Goal: Task Accomplishment & Management: Manage account settings

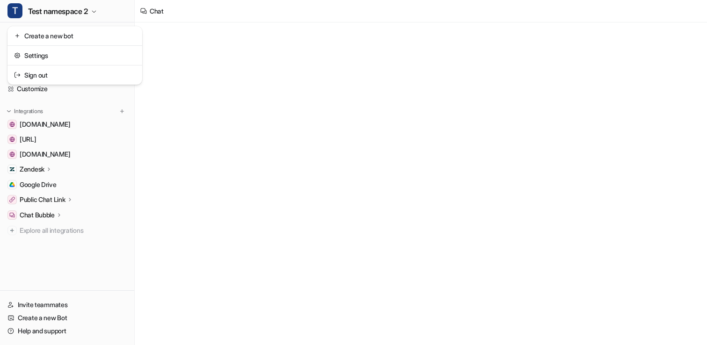
click at [53, 13] on span "Test namespace 2" at bounding box center [58, 11] width 60 height 13
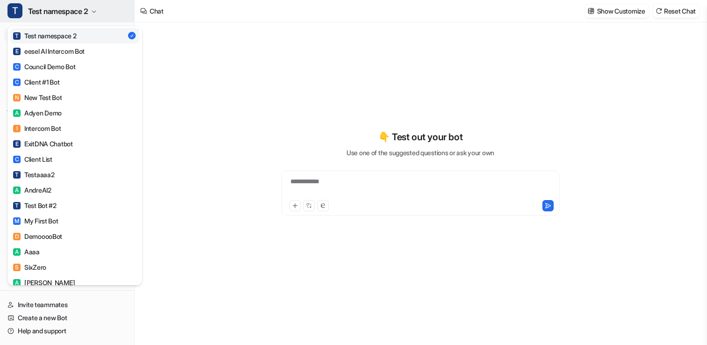
type textarea "**********"
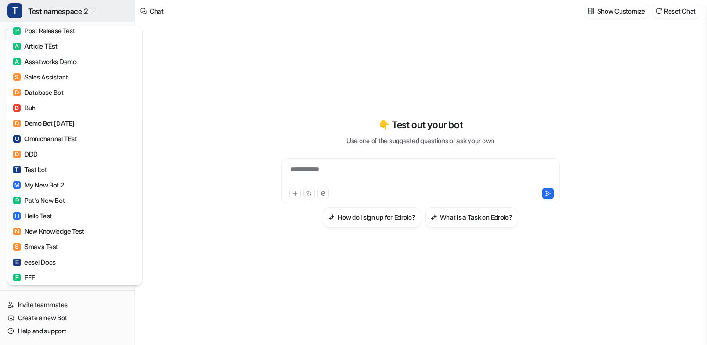
scroll to position [606, 0]
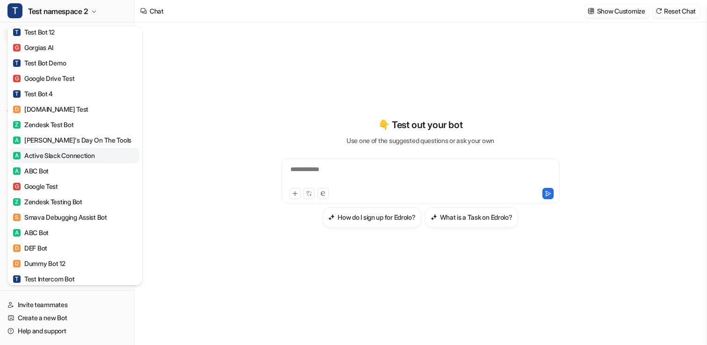
click at [53, 159] on div "A Active Slack Connection" at bounding box center [54, 156] width 82 height 10
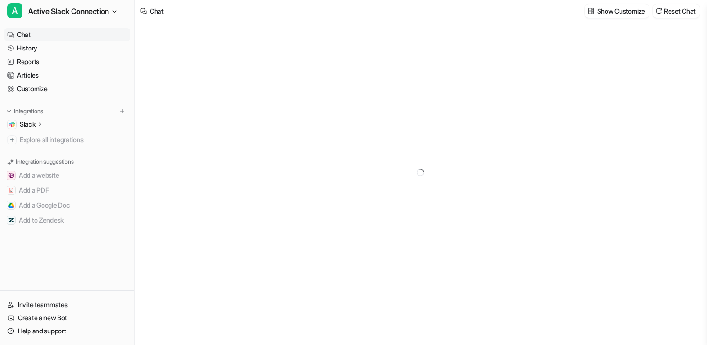
click at [39, 126] on icon at bounding box center [39, 124] width 7 height 7
type textarea "**********"
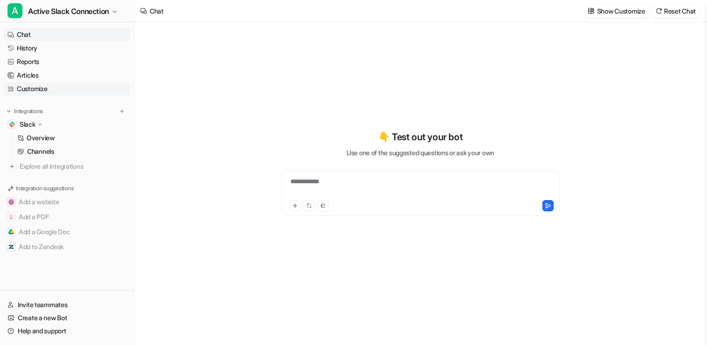
click at [41, 90] on link "Customize" at bounding box center [67, 88] width 127 height 13
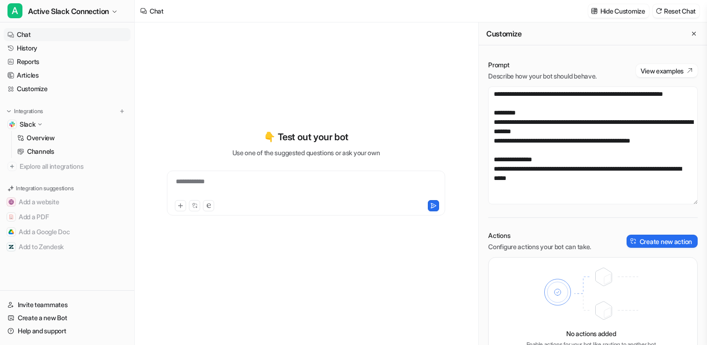
click at [242, 87] on div "**********" at bounding box center [306, 173] width 328 height 242
click at [79, 132] on link "Overview" at bounding box center [72, 137] width 117 height 13
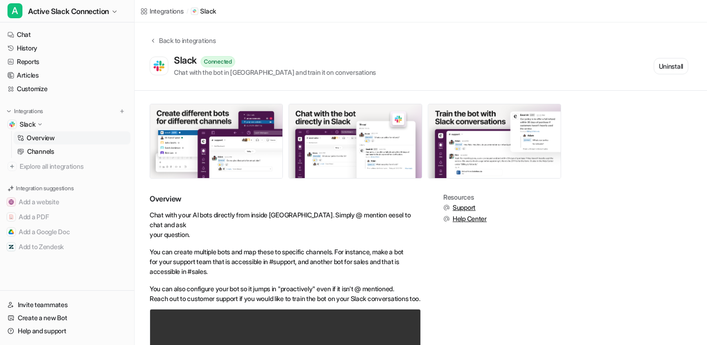
click at [695, 34] on div "Back to integrations Slack Connected Chat with the bot in Slack and train it on…" at bounding box center [421, 56] width 572 height 68
click at [671, 63] on button "Uninstall" at bounding box center [671, 66] width 35 height 16
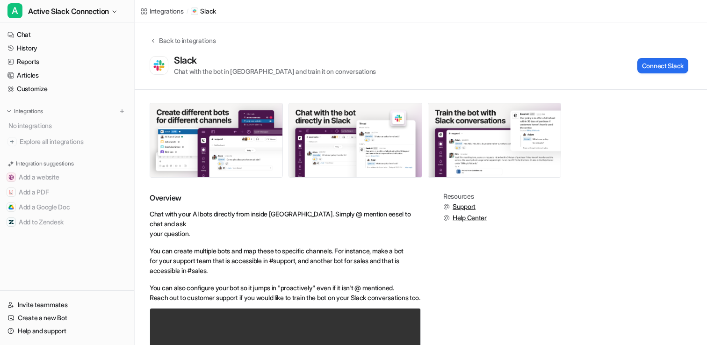
click at [282, 38] on div "Back to integrations Slack Chat with the bot in Slack and train it on conversat…" at bounding box center [421, 56] width 572 height 41
click at [168, 8] on div "Integrations" at bounding box center [167, 11] width 34 height 10
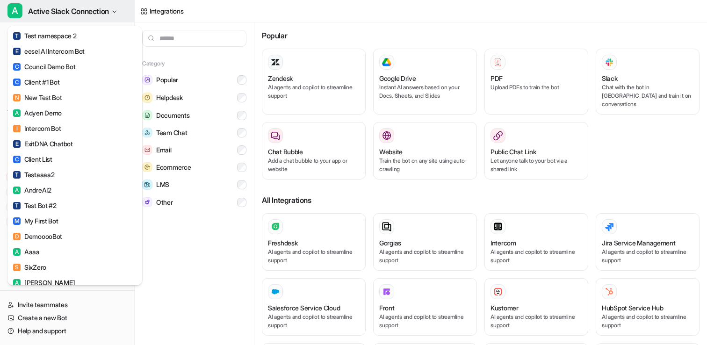
click at [51, 10] on span "Active Slack Connection" at bounding box center [68, 11] width 81 height 13
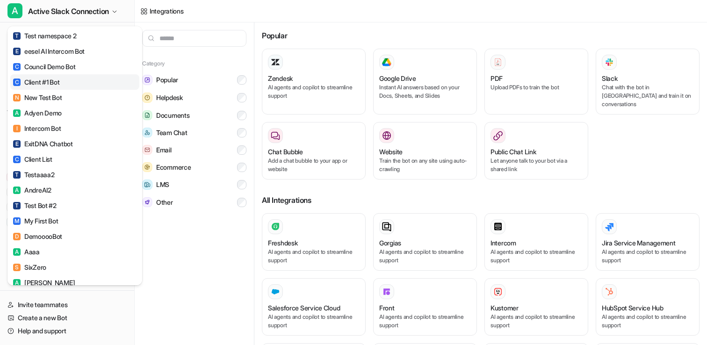
click at [50, 83] on div "C Client #1 Bot" at bounding box center [36, 82] width 46 height 10
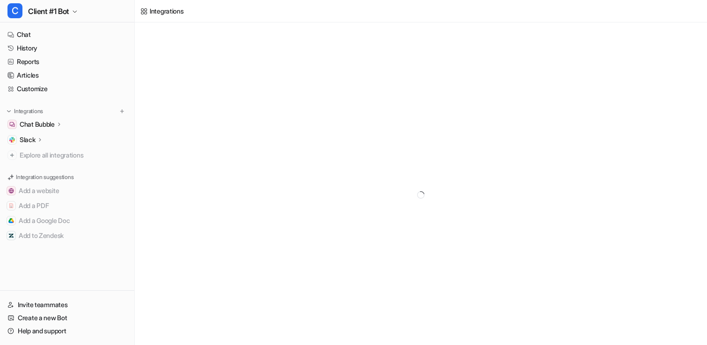
click at [41, 138] on icon at bounding box center [39, 139] width 7 height 7
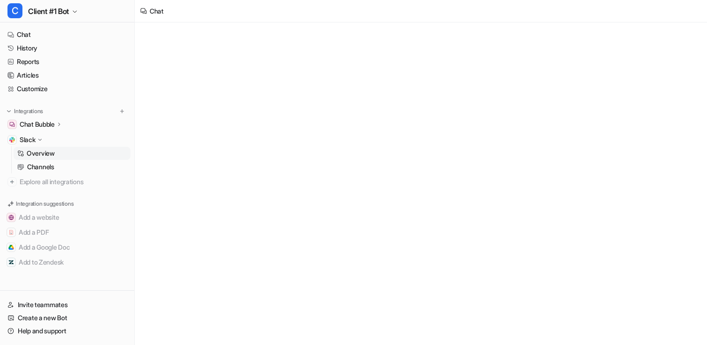
click at [41, 151] on p "Overview" at bounding box center [41, 153] width 28 height 9
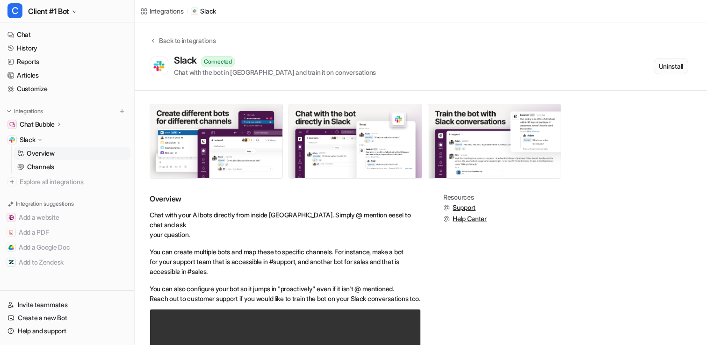
click at [669, 66] on button "Uninstall" at bounding box center [671, 66] width 35 height 16
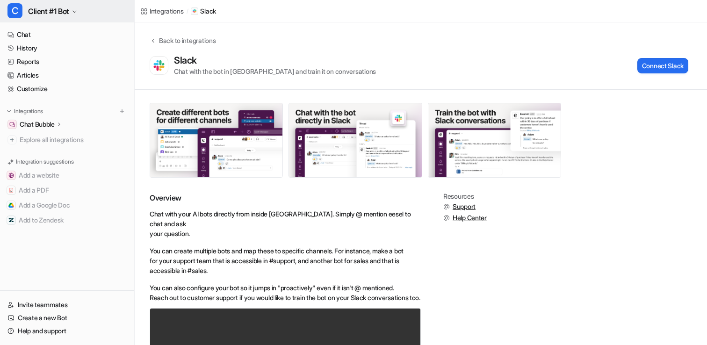
click at [76, 11] on icon "button" at bounding box center [75, 12] width 6 height 6
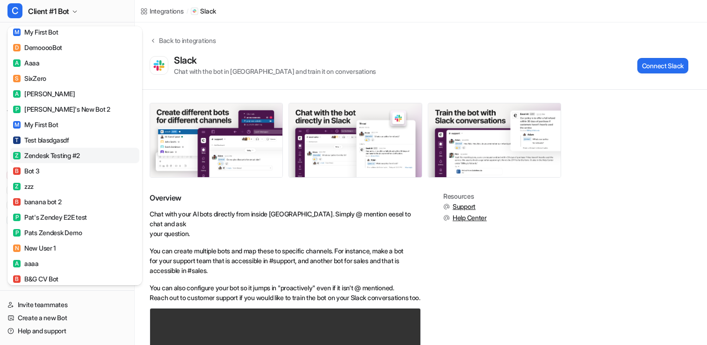
scroll to position [575, 0]
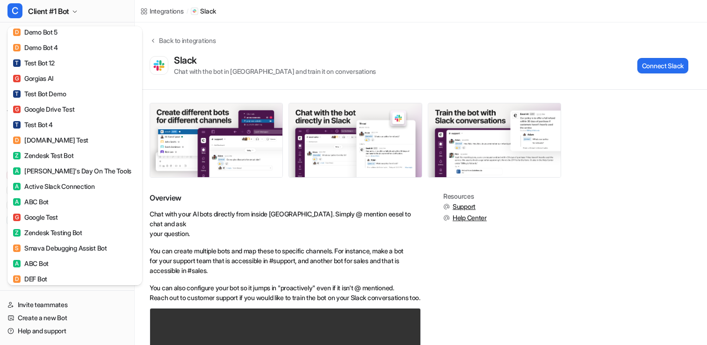
click at [50, 157] on div "Z Zendesk Test Bot" at bounding box center [43, 156] width 61 height 10
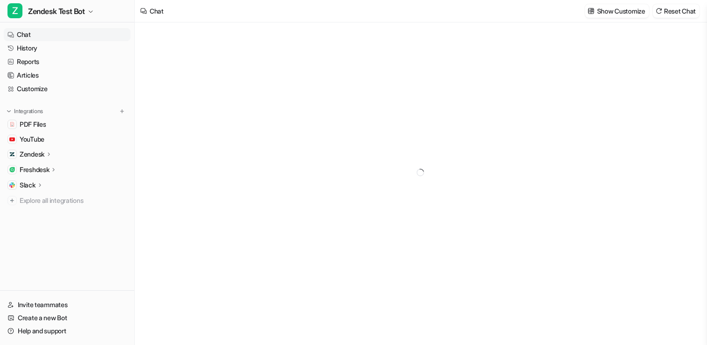
click at [36, 188] on div "Slack" at bounding box center [32, 185] width 24 height 9
click at [38, 202] on p "Overview" at bounding box center [41, 198] width 28 height 9
click at [52, 200] on p "Overview" at bounding box center [41, 198] width 28 height 9
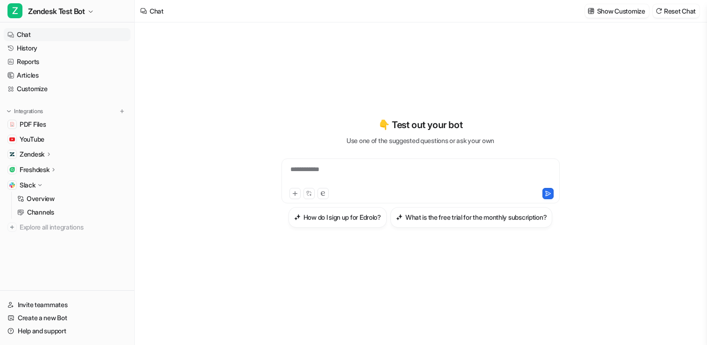
type textarea "**********"
click at [64, 195] on link "Overview" at bounding box center [72, 198] width 117 height 13
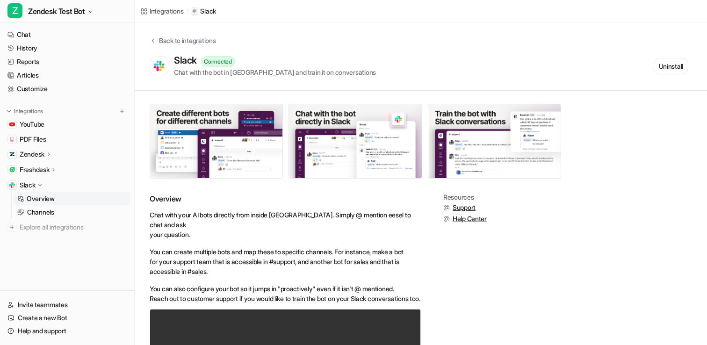
click at [668, 54] on div "Back to integrations Slack Connected Chat with the bot in Slack and train it on…" at bounding box center [421, 57] width 572 height 42
click at [663, 65] on button "Uninstall" at bounding box center [671, 66] width 35 height 16
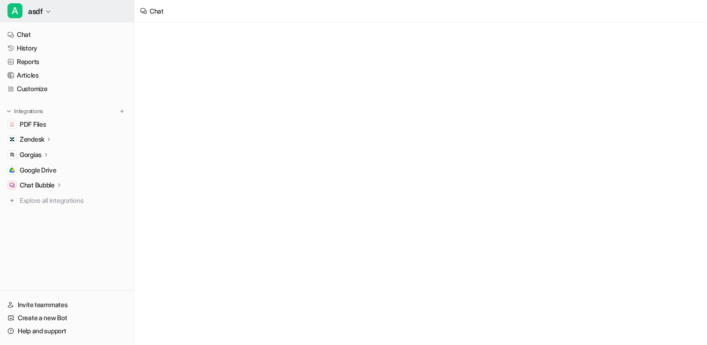
click at [47, 12] on icon "button" at bounding box center [48, 12] width 6 height 6
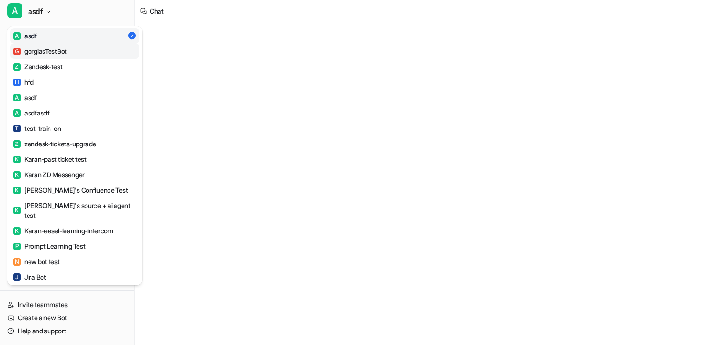
click at [47, 46] on link "G gorgiasTestBot" at bounding box center [74, 50] width 129 height 15
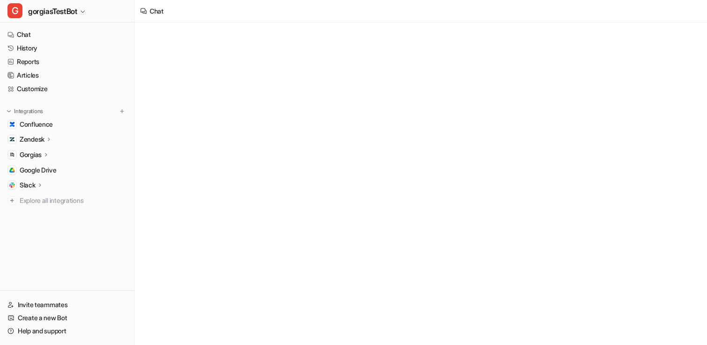
click at [42, 180] on div "Slack" at bounding box center [67, 185] width 127 height 13
click at [45, 200] on p "Overview" at bounding box center [41, 198] width 28 height 9
type textarea "**********"
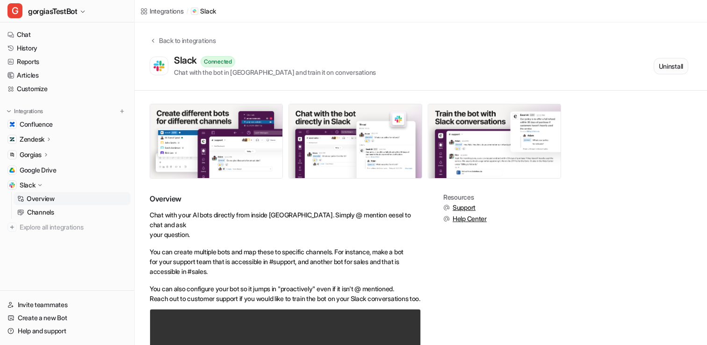
click at [667, 64] on button "Uninstall" at bounding box center [671, 66] width 35 height 16
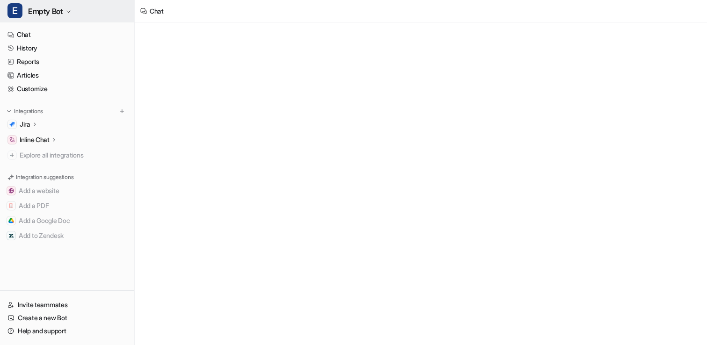
click at [48, 11] on span "Empty Bot" at bounding box center [45, 11] width 35 height 13
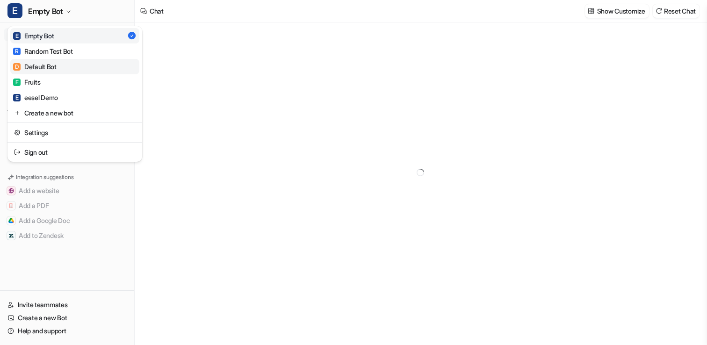
type textarea "**********"
click at [46, 69] on div "D Default Bot" at bounding box center [34, 67] width 43 height 10
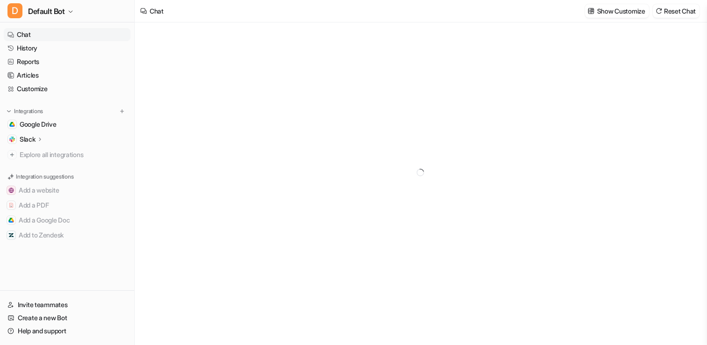
click at [45, 138] on div "Slack" at bounding box center [67, 139] width 127 height 13
type textarea "**********"
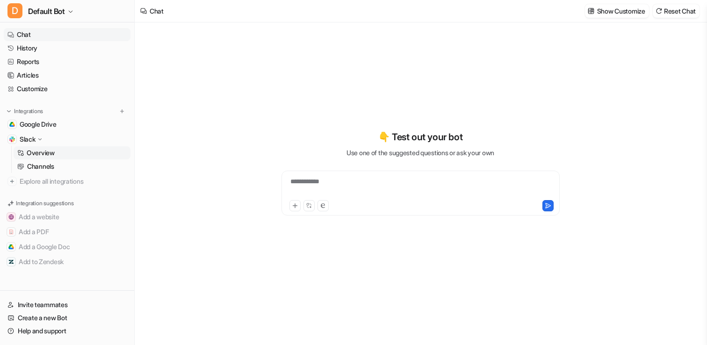
click at [44, 153] on p "Overview" at bounding box center [41, 152] width 28 height 9
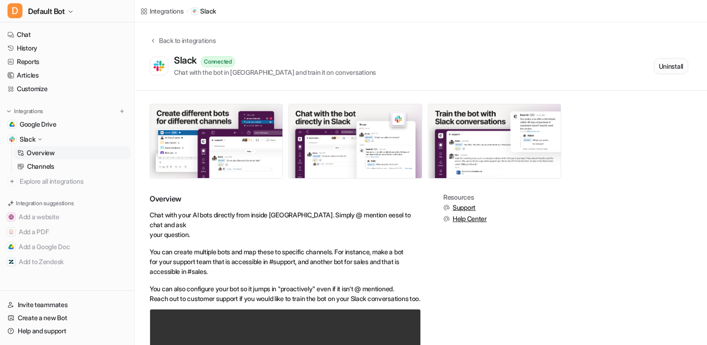
click at [671, 60] on button "Uninstall" at bounding box center [671, 66] width 35 height 16
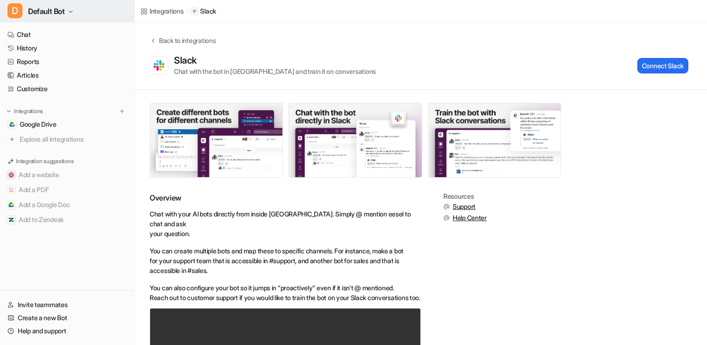
click at [56, 6] on span "Default Bot" at bounding box center [46, 11] width 37 height 13
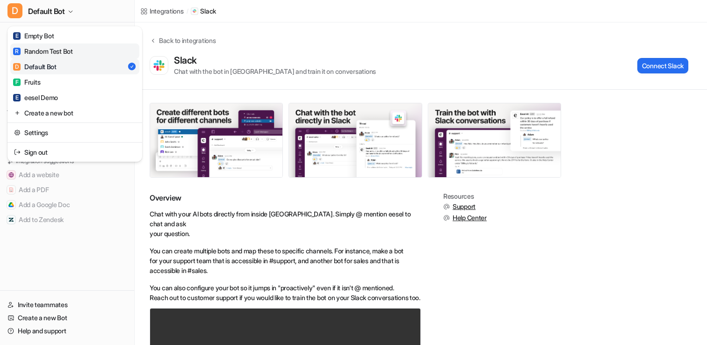
click at [52, 51] on div "R Random Test Bot" at bounding box center [43, 51] width 60 height 10
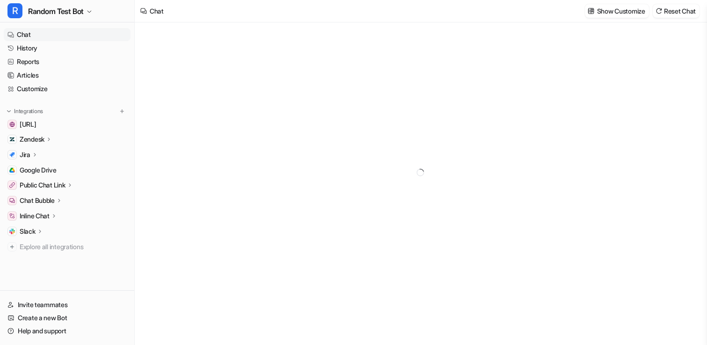
type textarea "**********"
click at [40, 236] on div "Slack" at bounding box center [32, 231] width 24 height 9
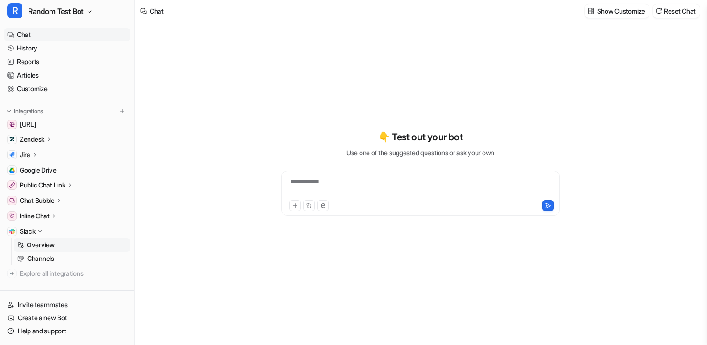
click at [38, 244] on p "Overview" at bounding box center [41, 244] width 28 height 9
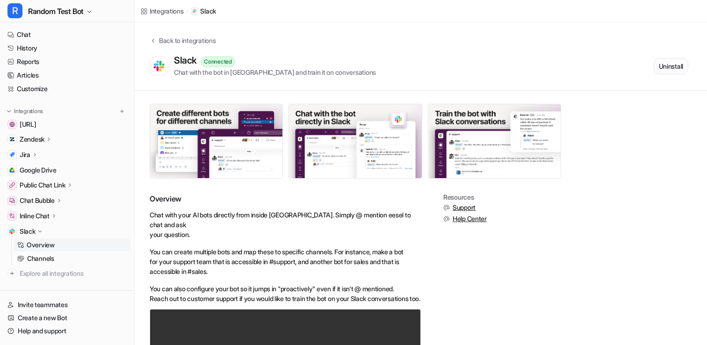
click at [656, 67] on button "Uninstall" at bounding box center [671, 66] width 35 height 16
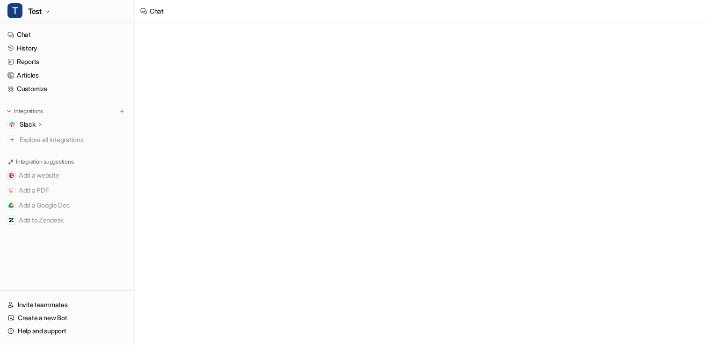
click at [43, 123] on div "Slack" at bounding box center [32, 124] width 24 height 9
click at [40, 142] on p "Overview" at bounding box center [41, 137] width 28 height 9
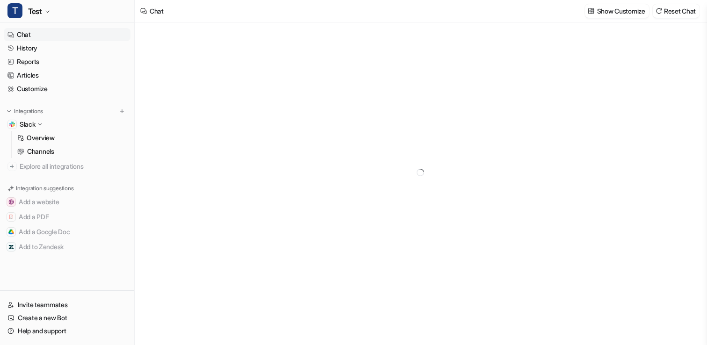
type textarea "**********"
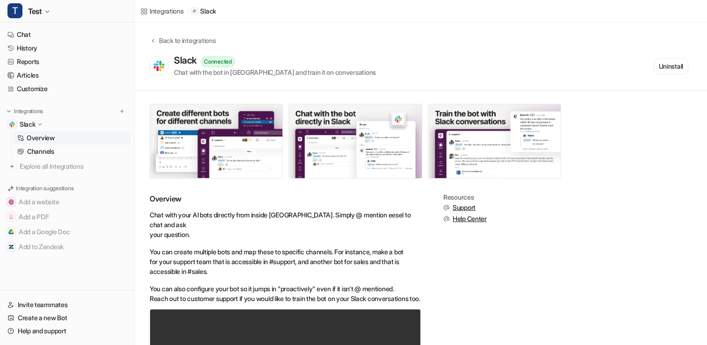
click at [689, 68] on div "Back to integrations Slack Connected Chat with the bot in [GEOGRAPHIC_DATA] and…" at bounding box center [421, 57] width 572 height 42
click at [675, 68] on button "Uninstall" at bounding box center [671, 66] width 35 height 16
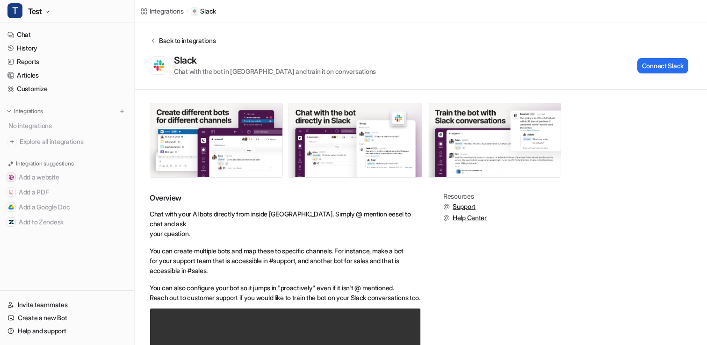
click at [161, 41] on div "Back to integrations" at bounding box center [185, 41] width 59 height 10
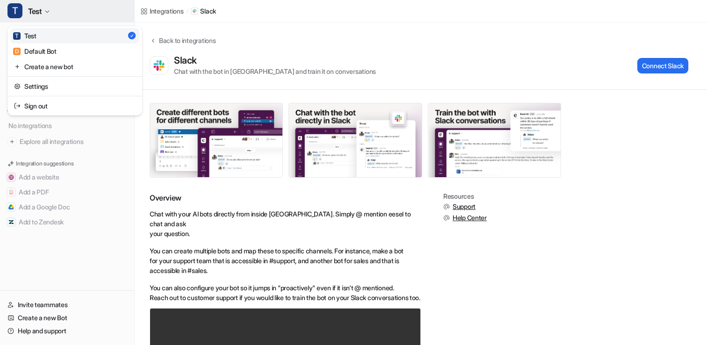
click at [29, 14] on span "Test" at bounding box center [35, 11] width 14 height 13
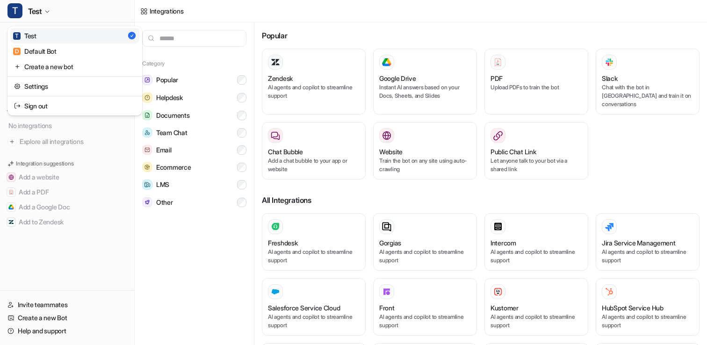
click at [340, 14] on div "T Test T Test D Default Bot Create a new bot Settings Sign out Chat History Rep…" at bounding box center [353, 172] width 707 height 345
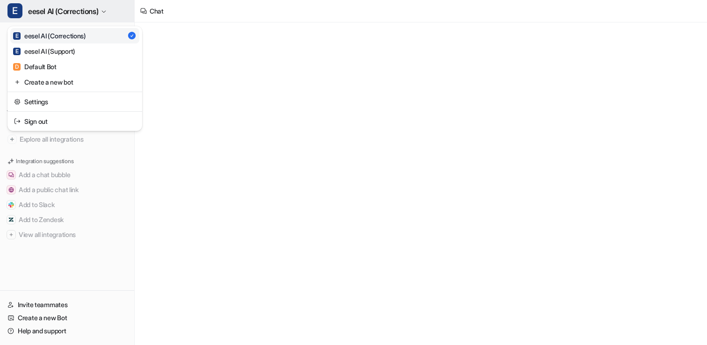
click at [55, 13] on span "eesel AI (Corrections)" at bounding box center [63, 11] width 70 height 13
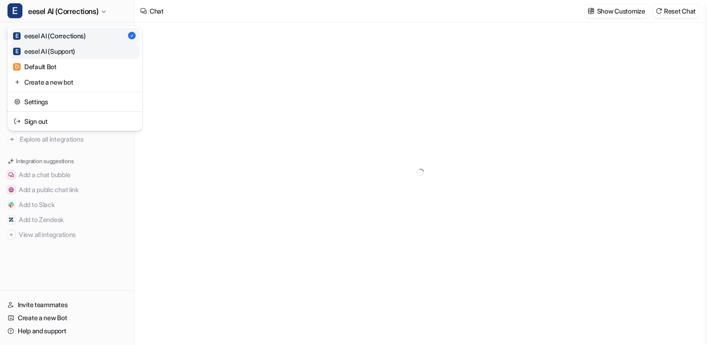
type textarea "**********"
click at [81, 52] on link "E eesel AI (Support)" at bounding box center [74, 50] width 129 height 15
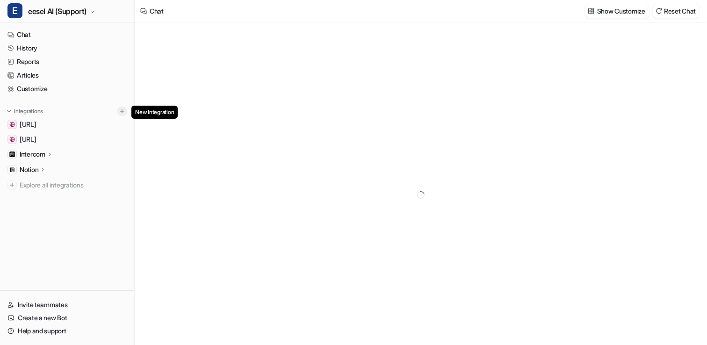
click at [121, 113] on img at bounding box center [122, 111] width 7 height 7
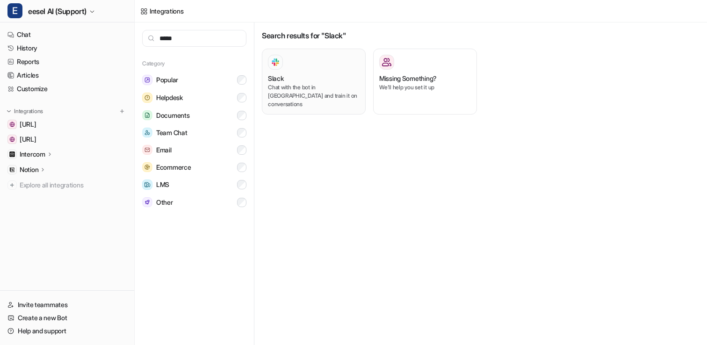
type input "*****"
click at [301, 77] on div "Slack" at bounding box center [314, 78] width 92 height 10
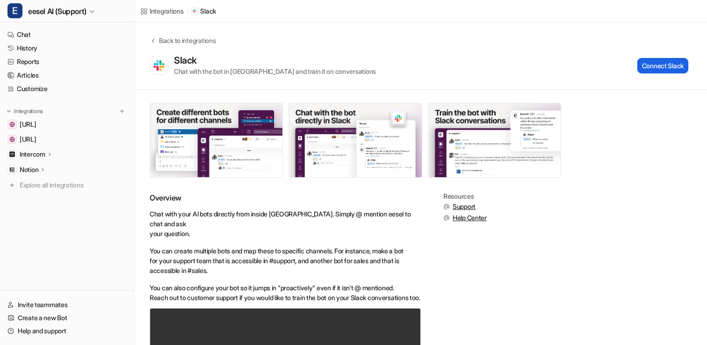
click at [641, 68] on button "Connect Slack" at bounding box center [662, 65] width 51 height 15
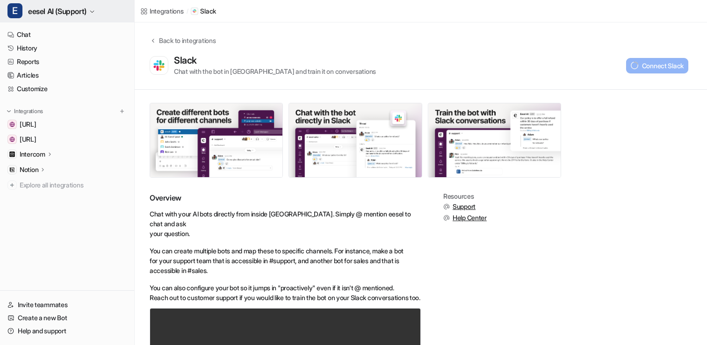
click at [61, 5] on span "eesel AI (Support)" at bounding box center [57, 11] width 58 height 13
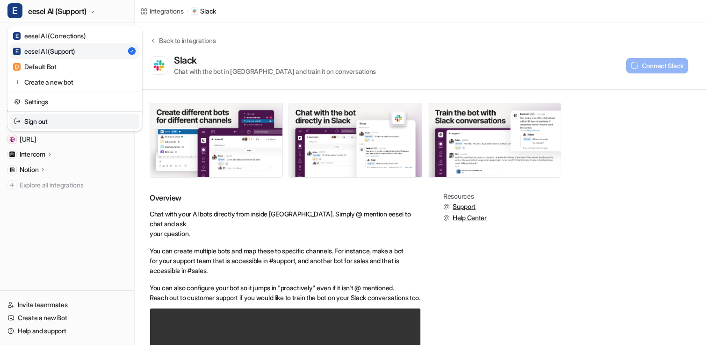
click at [57, 119] on link "Sign out" at bounding box center [74, 121] width 129 height 15
